Goal: Task Accomplishment & Management: Manage account settings

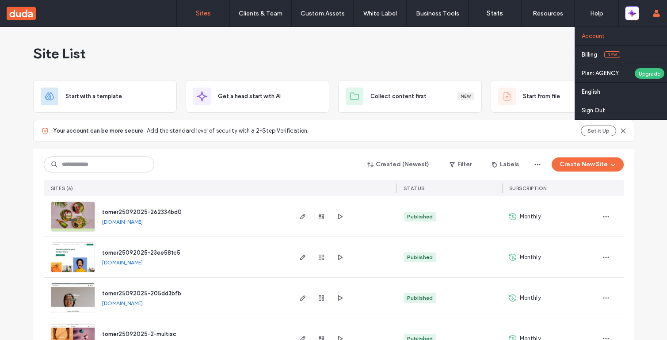
click at [607, 41] on link "Account" at bounding box center [623, 36] width 85 height 18
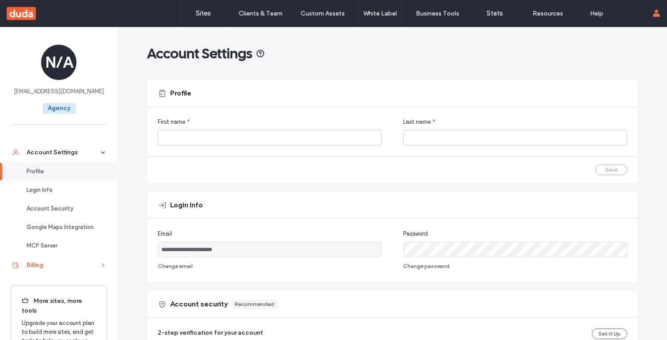
click at [52, 262] on div "Billing" at bounding box center [63, 265] width 72 height 9
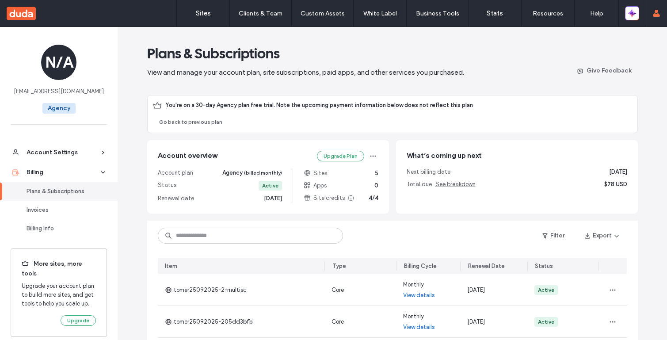
click at [442, 101] on span "You're on a 30-day Agency plan free trial. Note the upcoming payment informatio…" at bounding box center [318, 105] width 307 height 9
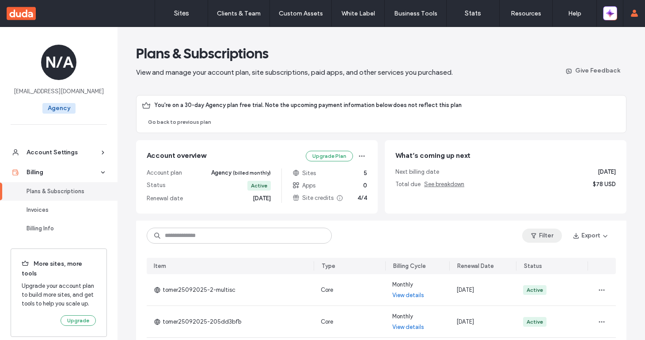
click at [542, 239] on button "Filter" at bounding box center [542, 235] width 40 height 14
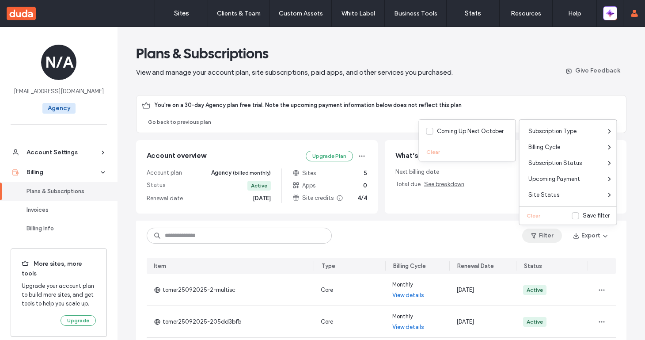
click at [500, 83] on main "Plans & Subscriptions View and manage your account plan, site subscriptions, pa…" at bounding box center [381, 242] width 490 height 431
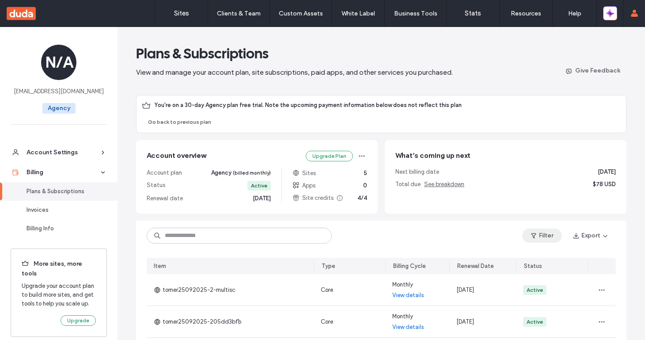
click at [530, 230] on span "button" at bounding box center [534, 235] width 9 height 13
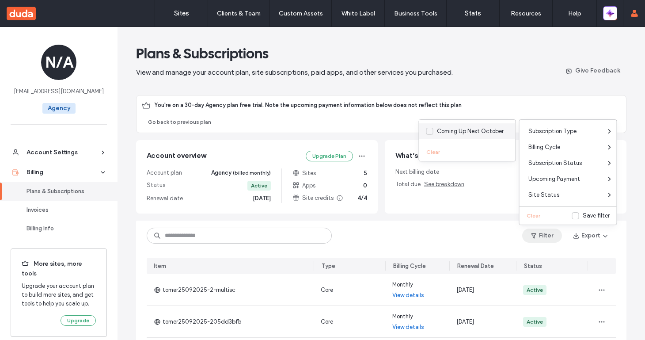
click at [448, 129] on div "Coming Up Next October" at bounding box center [470, 131] width 67 height 9
click at [501, 87] on main "Plans & Subscriptions View and manage your account plan, site subscriptions, pa…" at bounding box center [381, 242] width 490 height 431
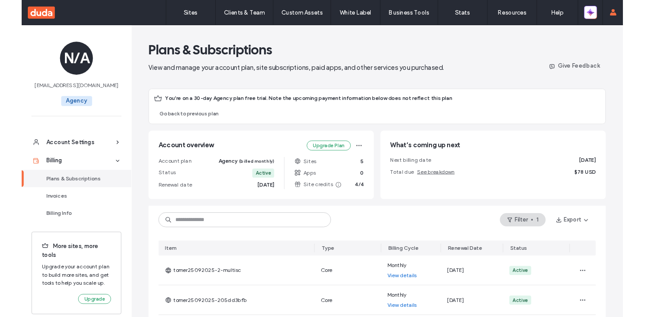
scroll to position [22, 0]
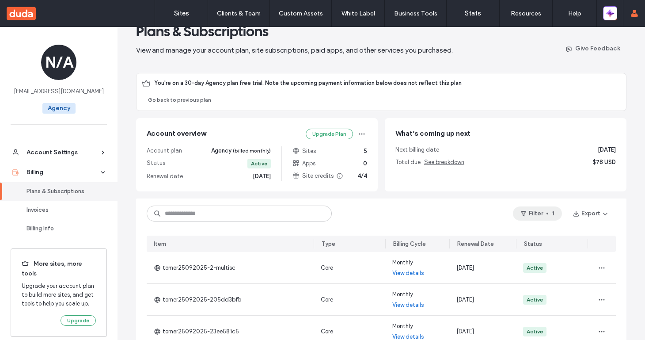
click at [537, 214] on button "Filter 1" at bounding box center [537, 213] width 49 height 14
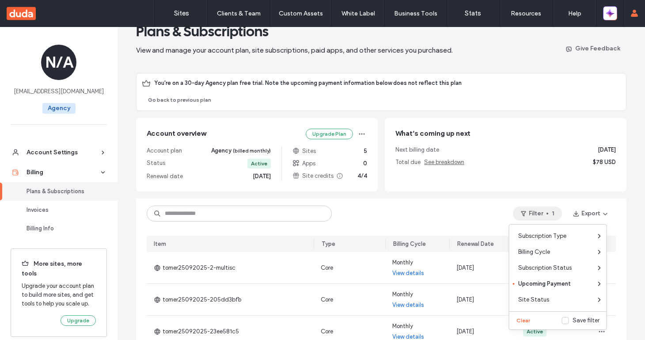
click at [446, 184] on div "What’s coming up next Next billing date Oct 25, 2025 Total due See breakdown $7…" at bounding box center [506, 154] width 242 height 73
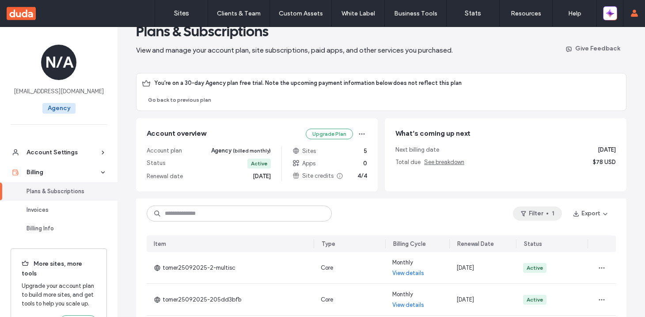
click at [532, 215] on button "Filter 1" at bounding box center [537, 213] width 49 height 14
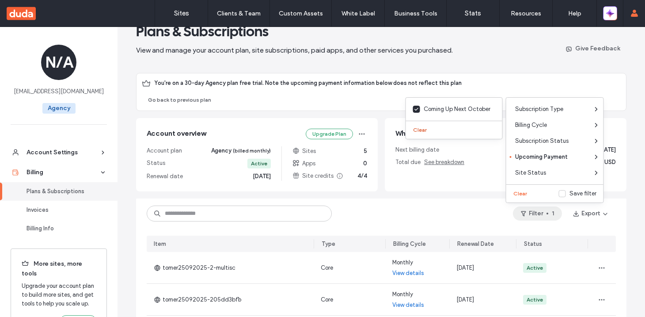
click at [421, 131] on button "Clear" at bounding box center [421, 130] width 23 height 11
click at [481, 225] on div "Filter Export" at bounding box center [381, 213] width 490 height 30
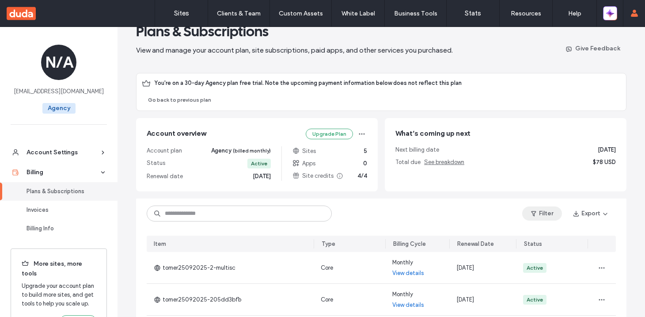
click at [541, 216] on button "Filter" at bounding box center [542, 213] width 40 height 14
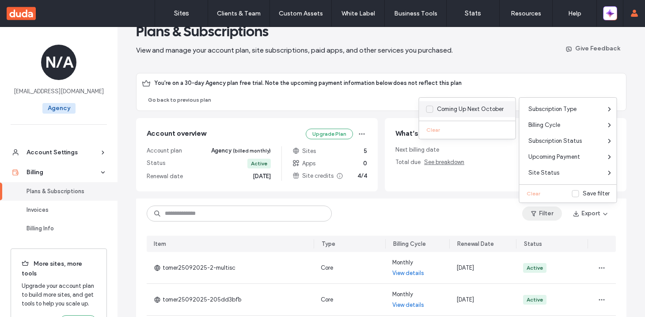
click at [454, 106] on div "Coming Up Next October" at bounding box center [470, 109] width 67 height 9
click at [451, 107] on div "Coming Up Next October" at bounding box center [470, 109] width 67 height 9
click at [301, 199] on div "Filter 1 Export" at bounding box center [381, 213] width 490 height 30
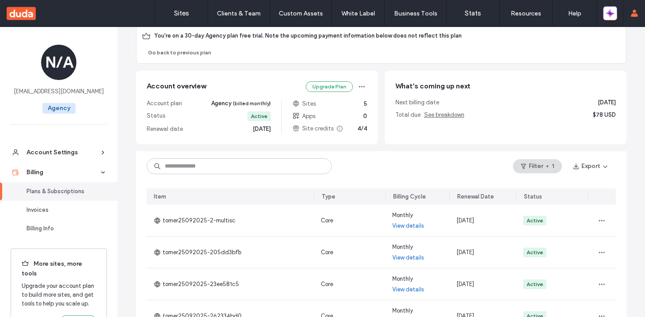
scroll to position [62, 0]
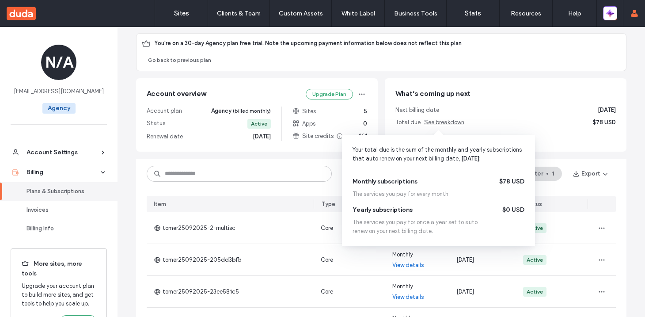
click at [383, 180] on span "Monthly subscriptions" at bounding box center [385, 181] width 65 height 9
drag, startPoint x: 383, startPoint y: 180, endPoint x: 486, endPoint y: 182, distance: 103.0
click at [486, 182] on div "Monthly subscriptions $78 USD" at bounding box center [439, 181] width 172 height 9
click at [510, 182] on span "$78 USD" at bounding box center [511, 181] width 25 height 9
drag, startPoint x: 518, startPoint y: 181, endPoint x: 476, endPoint y: 178, distance: 42.5
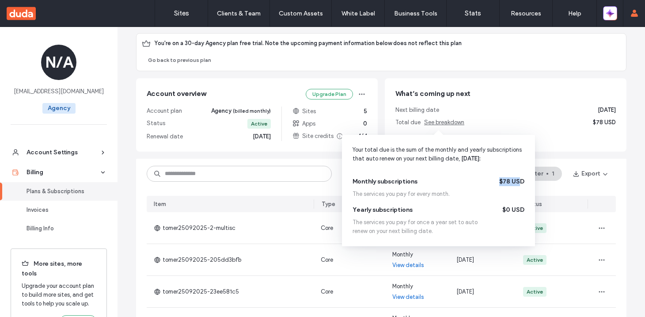
click at [476, 178] on div "Monthly subscriptions $78 USD" at bounding box center [439, 181] width 172 height 9
click at [506, 183] on span "$78 USD" at bounding box center [511, 181] width 25 height 9
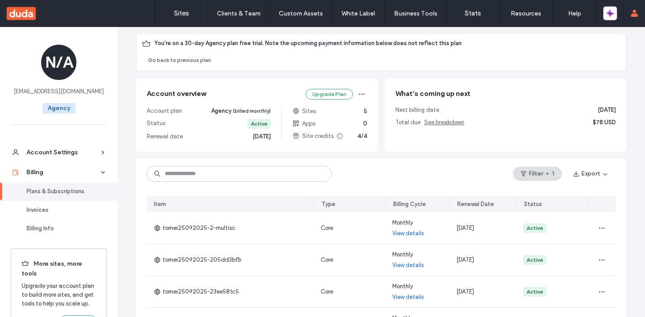
click at [533, 110] on div "Next billing date Oct 25, 2025" at bounding box center [505, 110] width 220 height 9
click at [528, 174] on button "Filter 1" at bounding box center [537, 174] width 49 height 14
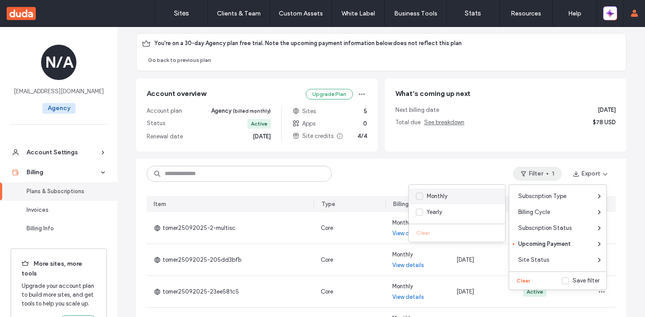
click at [451, 193] on label "Monthly" at bounding box center [455, 196] width 79 height 9
click at [461, 156] on main "Plans & Subscriptions View and manage your account plan, site subscriptions, pa…" at bounding box center [381, 180] width 490 height 431
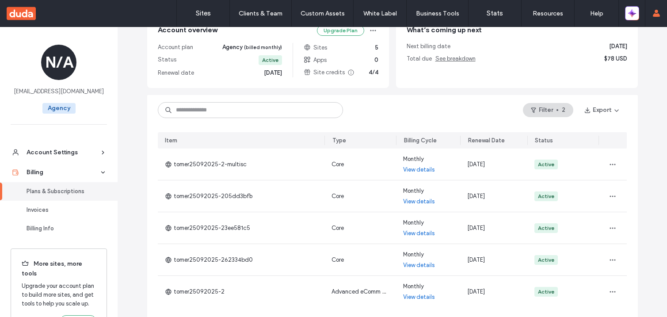
scroll to position [120, 0]
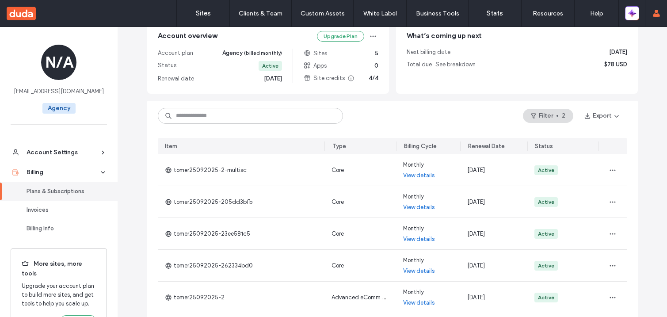
drag, startPoint x: 625, startPoint y: 49, endPoint x: 632, endPoint y: 48, distance: 7.1
click at [632, 49] on div "What’s coming up next Next billing date Oct 25, 2025 Total due See breakdown $7…" at bounding box center [517, 56] width 242 height 73
click at [616, 51] on span "[DATE]" at bounding box center [618, 52] width 18 height 9
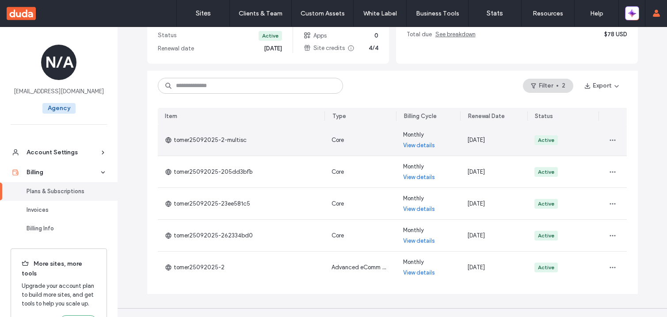
click at [409, 146] on link "View details" at bounding box center [419, 145] width 32 height 9
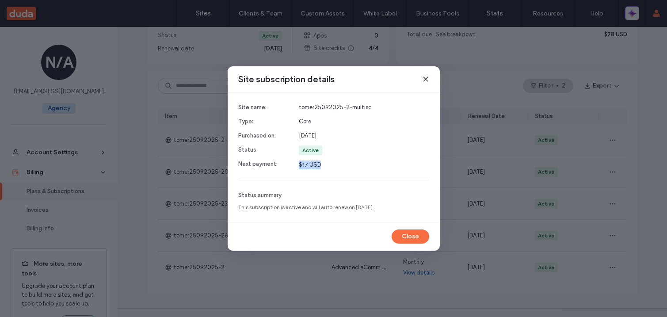
drag, startPoint x: 309, startPoint y: 163, endPoint x: 344, endPoint y: 163, distance: 34.9
click at [343, 163] on span "$17 USD" at bounding box center [364, 164] width 130 height 9
click at [344, 163] on span "$17 USD" at bounding box center [364, 164] width 130 height 9
click at [420, 75] on div "Site subscription details" at bounding box center [334, 79] width 212 height 26
click at [424, 77] on icon at bounding box center [425, 79] width 7 height 7
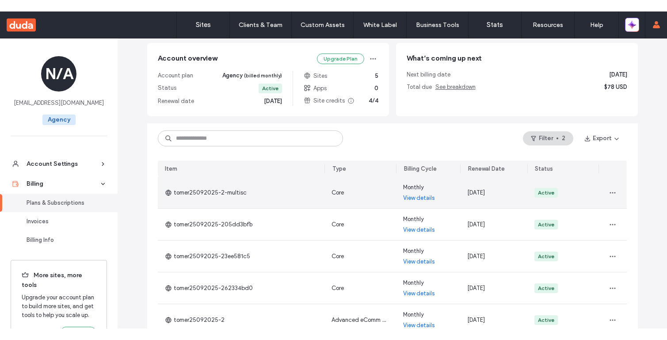
scroll to position [107, 0]
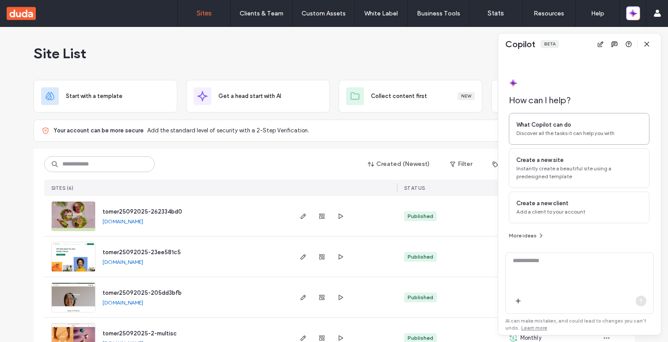
click at [578, 118] on div "What Copilot can do Discover all the tasks it can help you with" at bounding box center [578, 129] width 140 height 32
click at [592, 263] on textarea "**********" at bounding box center [579, 274] width 148 height 34
click at [639, 300] on icon "button" at bounding box center [640, 301] width 7 height 7
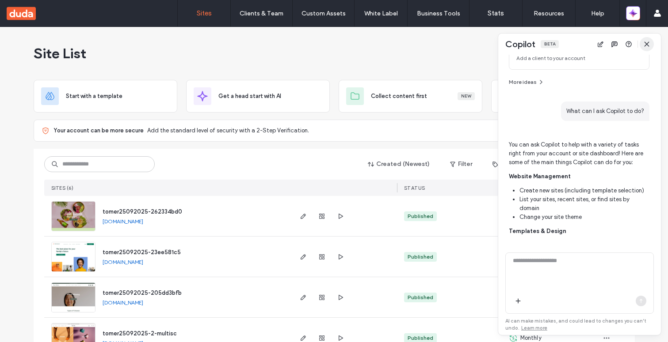
scroll to position [157, 0]
click at [645, 44] on icon "button" at bounding box center [646, 44] width 7 height 7
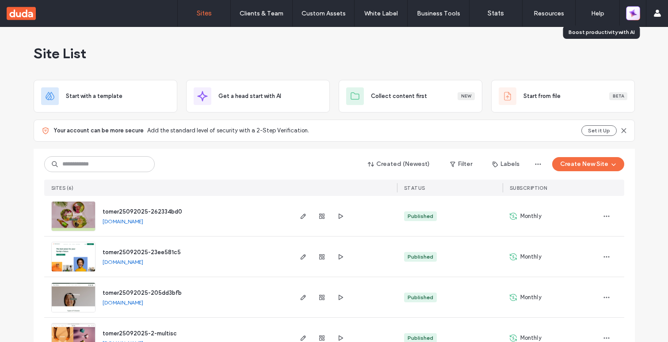
click at [632, 16] on icon "button" at bounding box center [632, 13] width 11 height 11
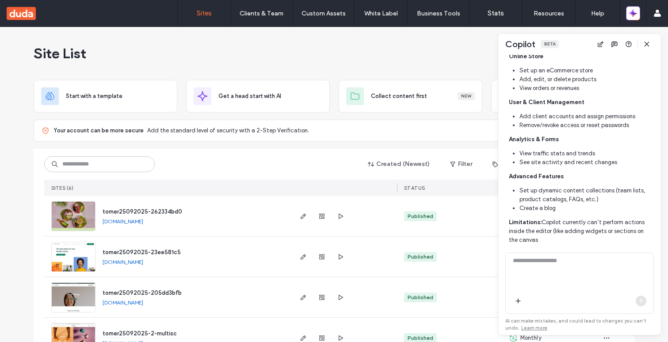
scroll to position [429, 0]
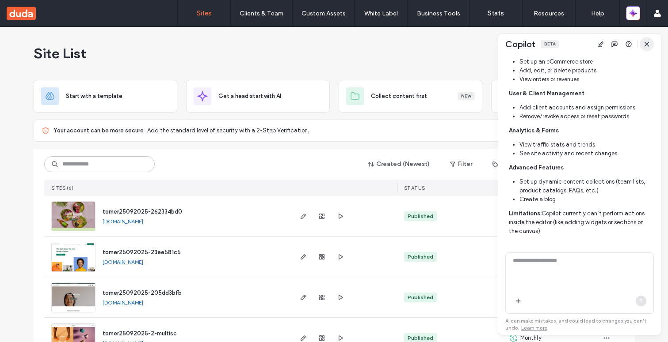
click at [649, 45] on icon "button" at bounding box center [646, 44] width 7 height 7
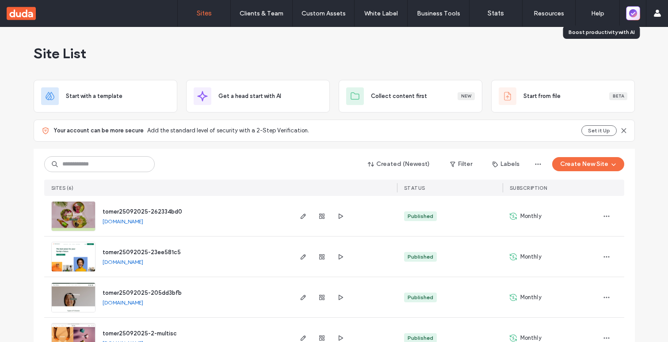
click at [635, 18] on span "button" at bounding box center [633, 13] width 8 height 12
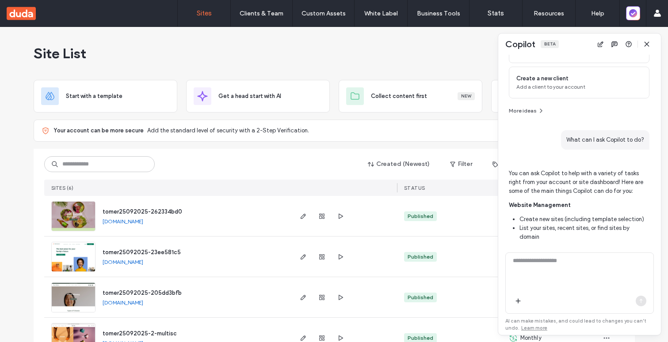
scroll to position [0, 0]
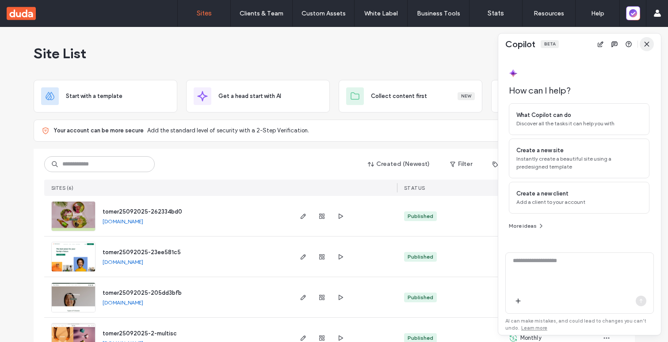
click at [650, 44] on span "button" at bounding box center [646, 44] width 14 height 14
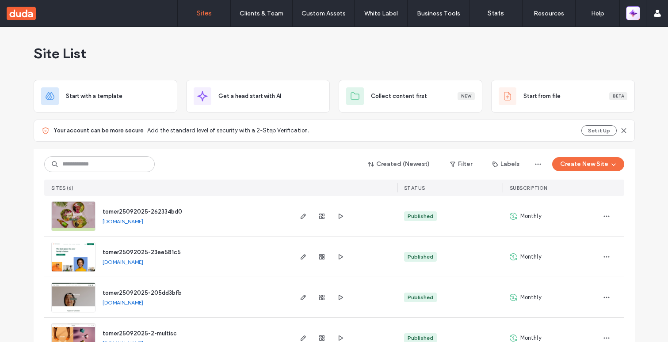
click at [634, 17] on icon "button" at bounding box center [632, 13] width 9 height 9
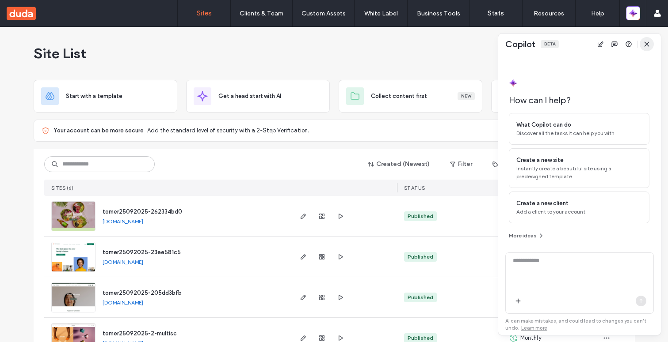
click at [650, 46] on span "button" at bounding box center [646, 44] width 14 height 14
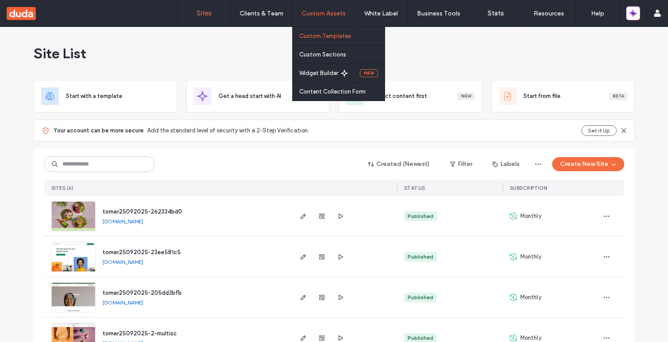
click at [320, 31] on link "Custom Templates" at bounding box center [341, 36] width 85 height 18
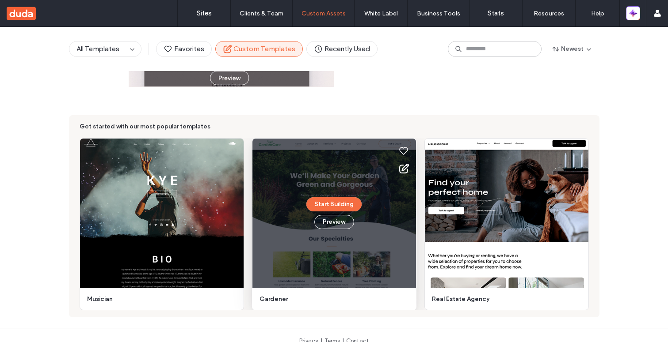
scroll to position [194, 0]
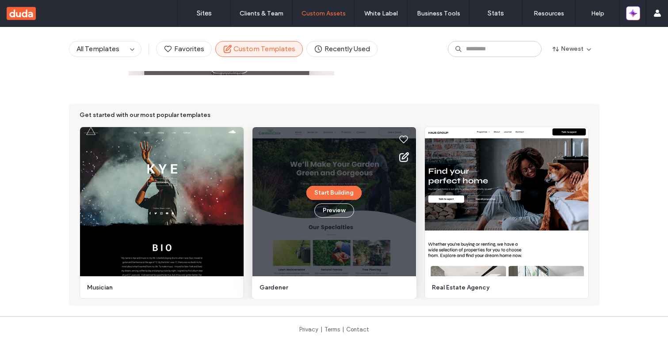
click at [400, 155] on use at bounding box center [403, 157] width 9 height 9
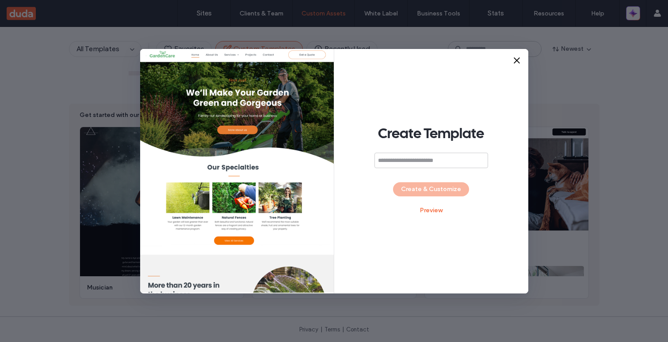
click at [415, 157] on input at bounding box center [431, 160] width 114 height 15
type input "*****"
click at [456, 192] on button "Create & Customize" at bounding box center [431, 189] width 76 height 14
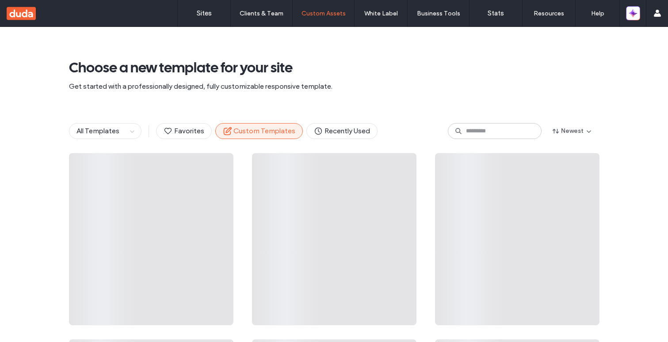
scroll to position [38, 0]
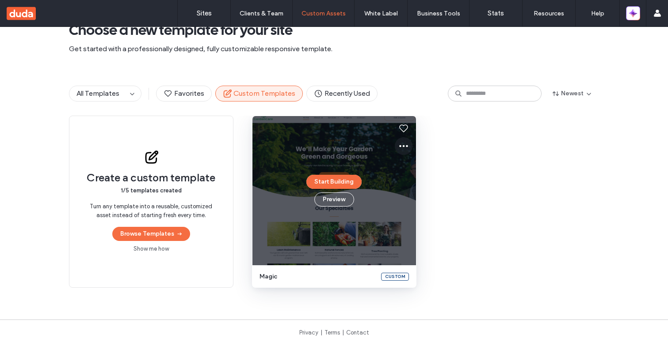
click at [399, 146] on use at bounding box center [403, 146] width 9 height 2
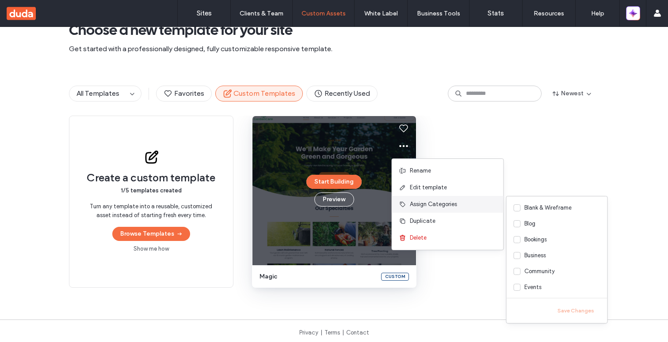
click at [421, 204] on span "Assign Categories" at bounding box center [433, 204] width 47 height 9
click at [530, 223] on div "Blog" at bounding box center [529, 224] width 11 height 9
click at [530, 244] on label "Bookings" at bounding box center [556, 240] width 101 height 16
click at [572, 313] on button "Save Changes" at bounding box center [575, 311] width 49 height 11
click at [557, 243] on div "Create a custom template 1/5 templates created Turn any template into a reusabl…" at bounding box center [334, 202] width 530 height 172
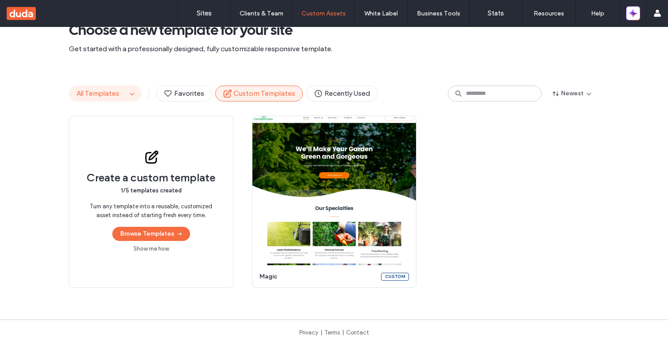
click at [103, 93] on span "All Templates" at bounding box center [97, 93] width 43 height 8
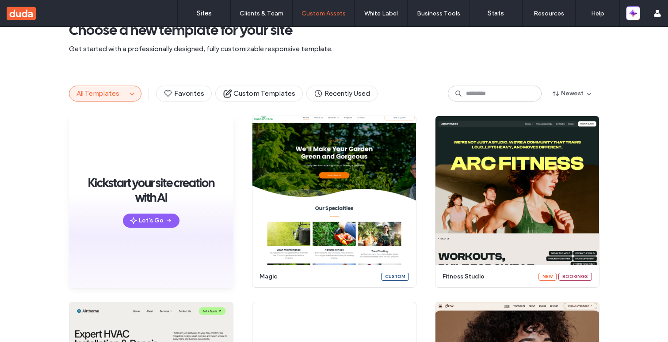
scroll to position [0, 0]
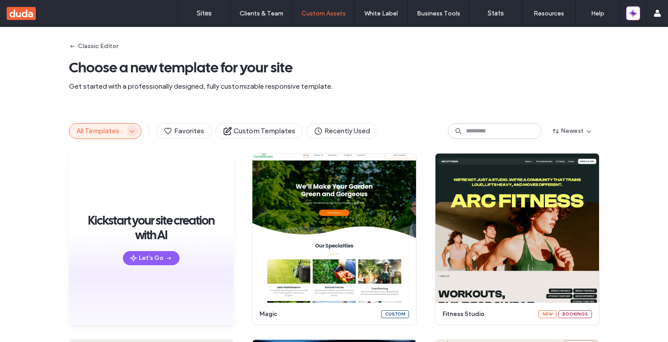
click at [131, 133] on icon "button" at bounding box center [132, 131] width 7 height 7
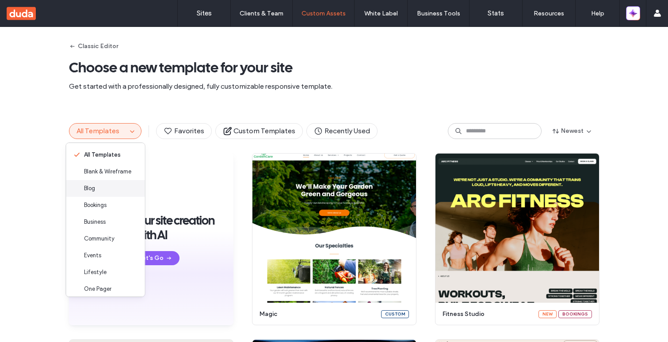
click at [109, 191] on div "Blog" at bounding box center [105, 188] width 79 height 17
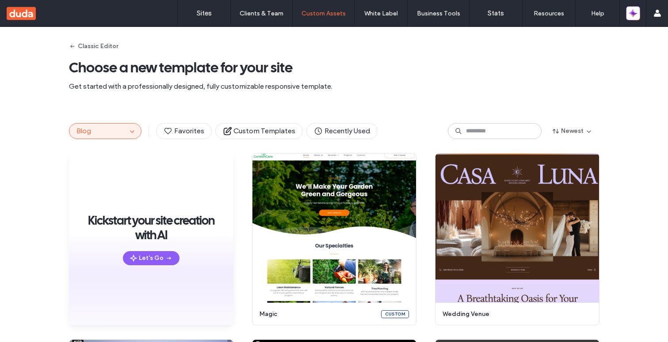
click at [128, 122] on div "Blog Favorites Custom Templates Recently Used Newest" at bounding box center [334, 131] width 530 height 44
click at [129, 128] on icon "button" at bounding box center [132, 131] width 7 height 7
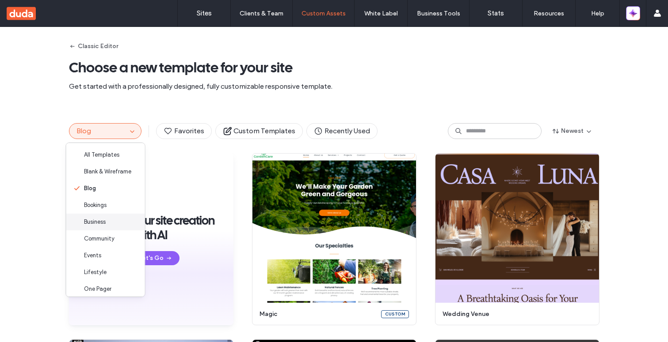
scroll to position [2, 0]
click at [114, 203] on div "Bookings" at bounding box center [105, 203] width 79 height 17
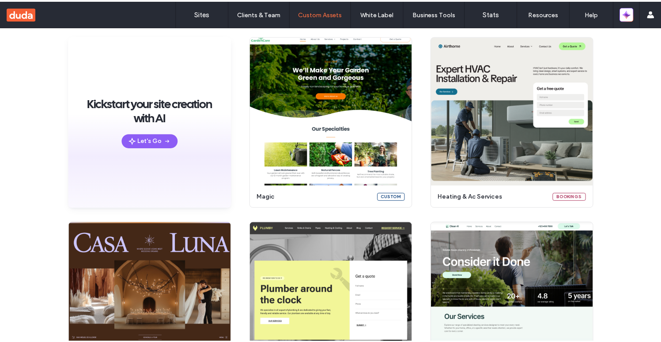
scroll to position [0, 0]
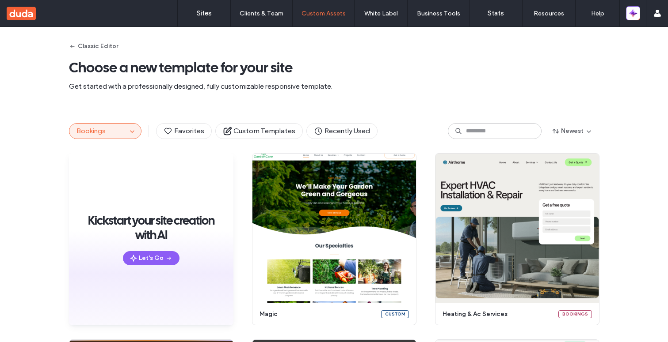
click at [251, 122] on div "Bookings Favorites Custom Templates Recently Used Newest" at bounding box center [334, 131] width 530 height 44
click at [249, 129] on span "Custom Templates" at bounding box center [259, 131] width 72 height 10
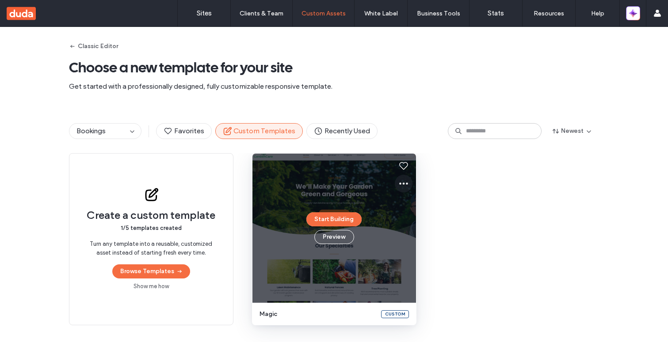
click at [403, 190] on span at bounding box center [403, 184] width 11 height 18
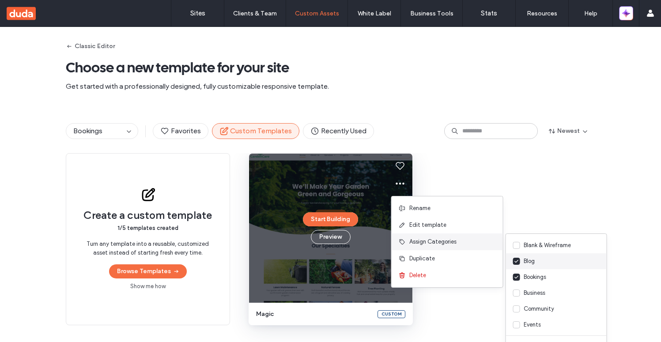
click at [535, 269] on label "Bookings" at bounding box center [556, 277] width 101 height 16
click at [535, 264] on div "Blog" at bounding box center [529, 261] width 11 height 9
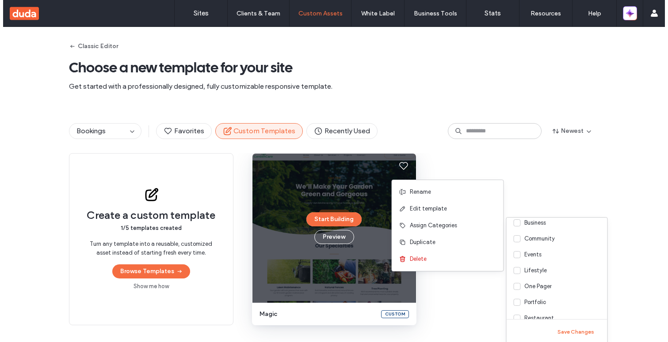
scroll to position [41, 0]
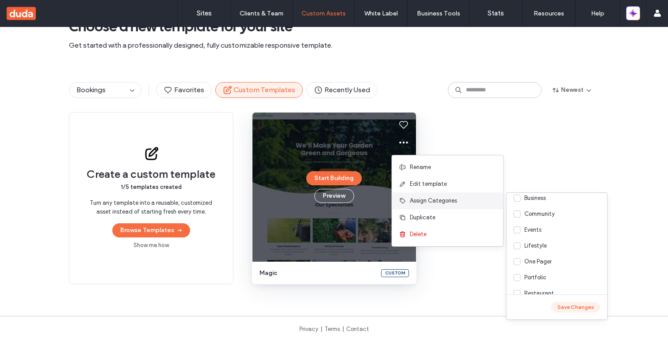
click at [569, 307] on button "Save Changes" at bounding box center [575, 307] width 49 height 11
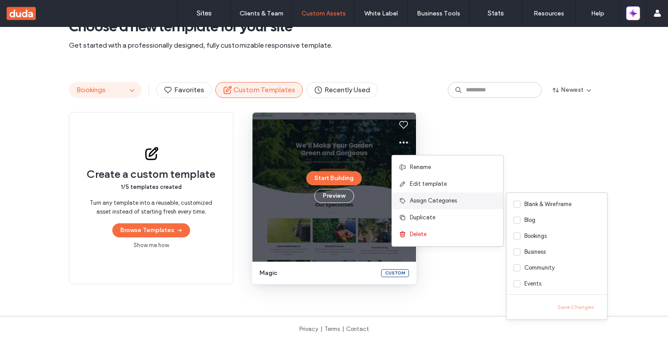
click at [96, 90] on span "Bookings" at bounding box center [90, 90] width 29 height 8
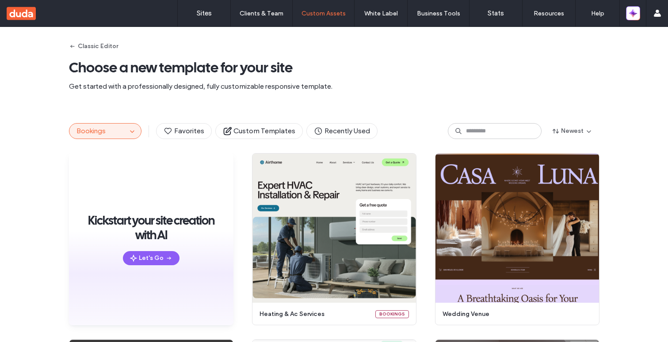
click at [115, 137] on button "Bookings" at bounding box center [97, 131] width 57 height 15
click at [132, 134] on icon "button" at bounding box center [132, 131] width 7 height 7
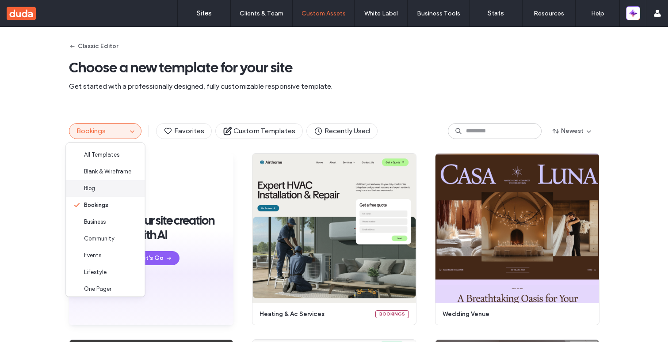
click at [109, 190] on div "Blog" at bounding box center [105, 188] width 79 height 17
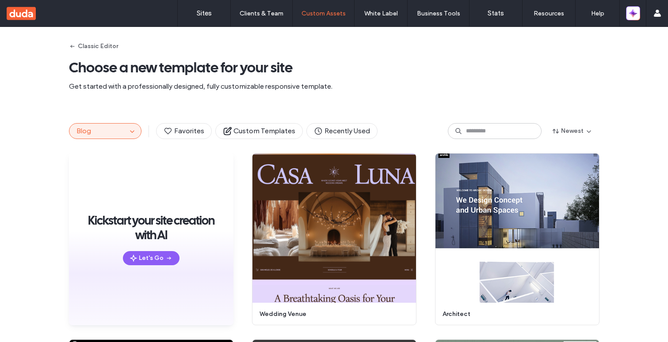
click at [115, 142] on div "Blog Favorites Custom Templates Recently Used Newest" at bounding box center [334, 131] width 530 height 44
click at [116, 136] on button "Blog" at bounding box center [97, 131] width 57 height 15
click at [130, 132] on use "button" at bounding box center [132, 132] width 4 height 2
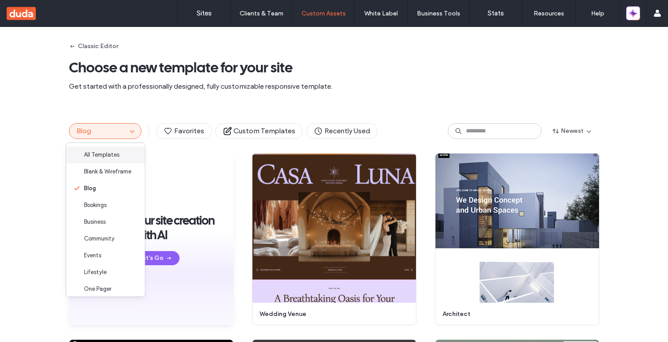
click at [103, 160] on div "All Templates" at bounding box center [105, 155] width 79 height 17
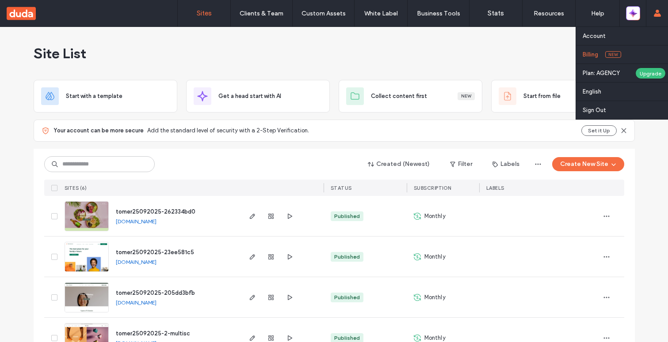
click at [593, 57] on label "Billing" at bounding box center [589, 54] width 15 height 7
